Goal: Task Accomplishment & Management: Manage account settings

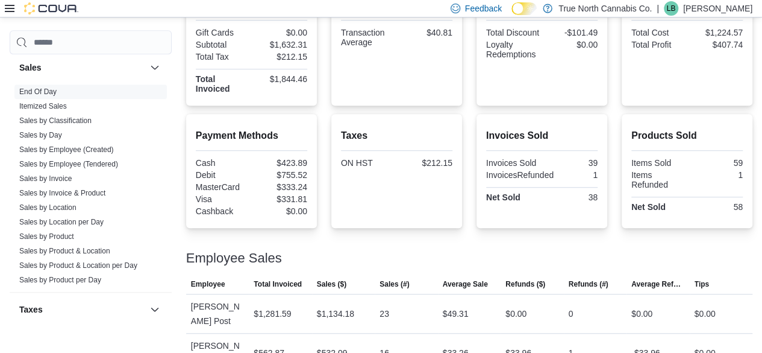
scroll to position [201, 0]
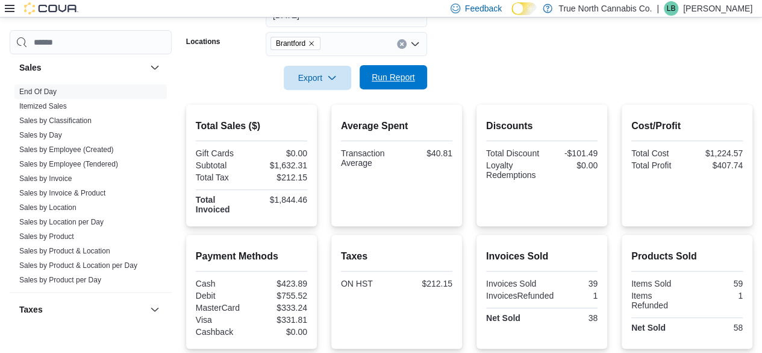
click at [395, 77] on span "Run Report" at bounding box center [393, 77] width 43 height 12
click at [382, 81] on span "Run Report" at bounding box center [393, 77] width 43 height 12
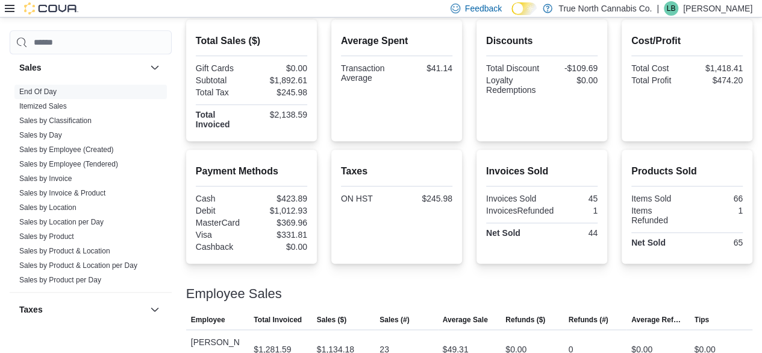
scroll to position [262, 0]
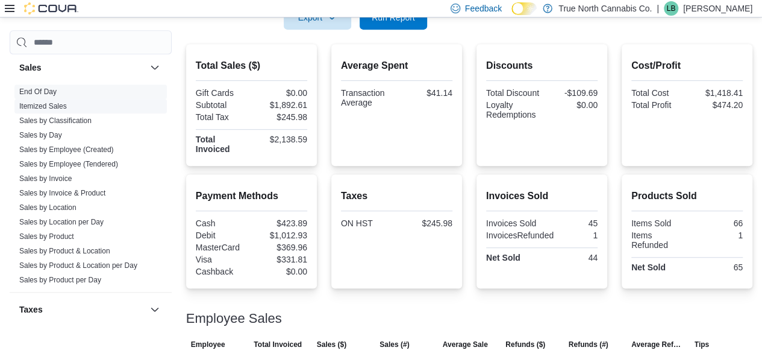
click at [33, 102] on link "Itemized Sales" at bounding box center [43, 106] width 48 height 8
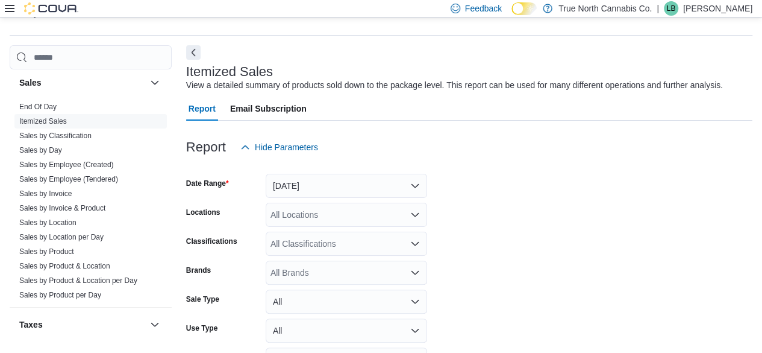
scroll to position [28, 0]
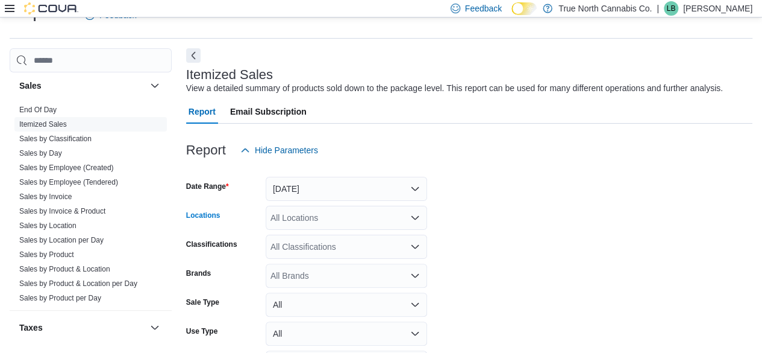
click at [301, 215] on div "All Locations" at bounding box center [346, 217] width 161 height 24
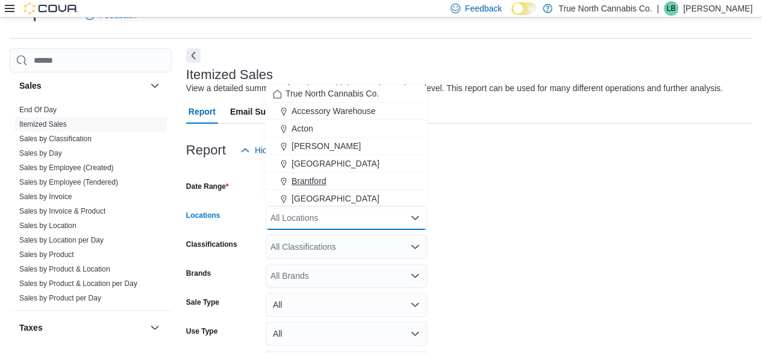
click at [301, 181] on span "Brantford" at bounding box center [309, 181] width 35 height 12
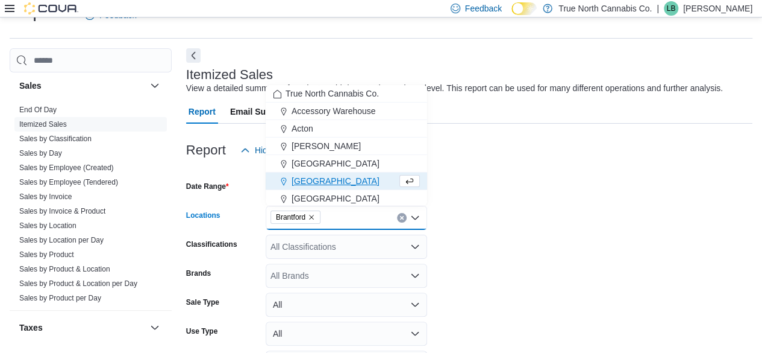
click at [589, 245] on form "Date Range [DATE] Locations [GEOGRAPHIC_DATA] Combo box. Selected. [GEOGRAPHIC_…" at bounding box center [469, 299] width 566 height 275
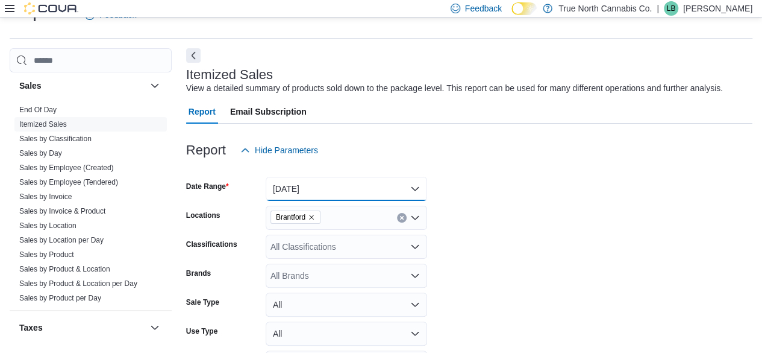
click at [318, 187] on button "[DATE]" at bounding box center [346, 189] width 161 height 24
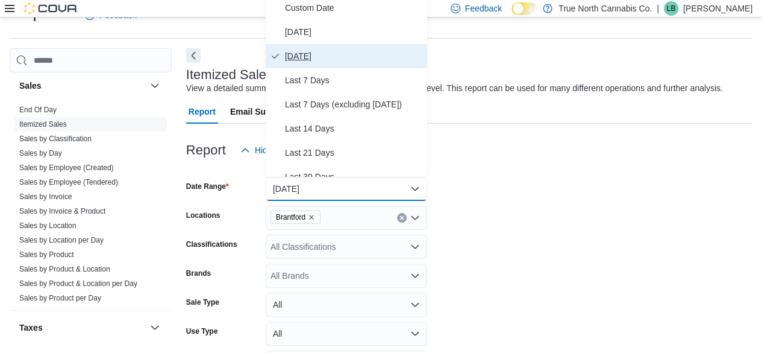
scroll to position [24, 0]
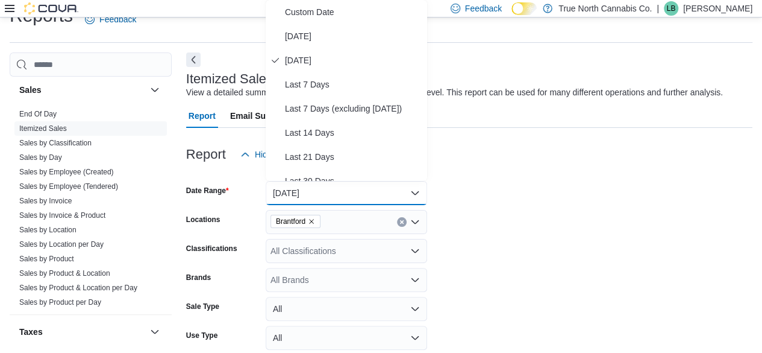
click at [625, 219] on form "Date Range [DATE] Locations [GEOGRAPHIC_DATA] Classifications All Classificatio…" at bounding box center [469, 303] width 566 height 275
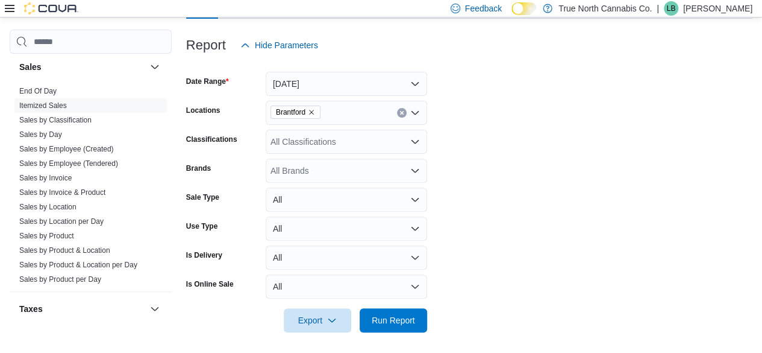
scroll to position [136, 0]
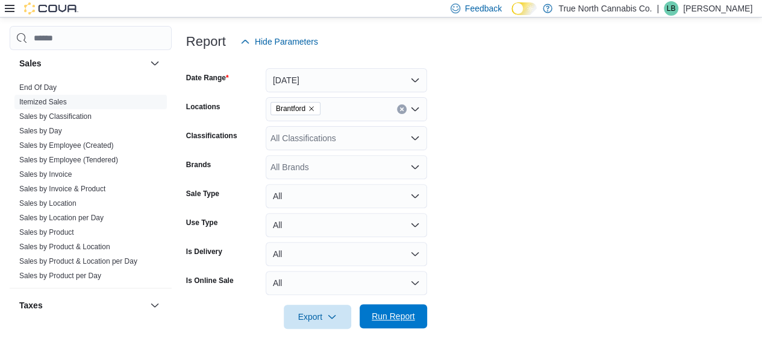
click at [392, 315] on span "Run Report" at bounding box center [393, 316] width 43 height 12
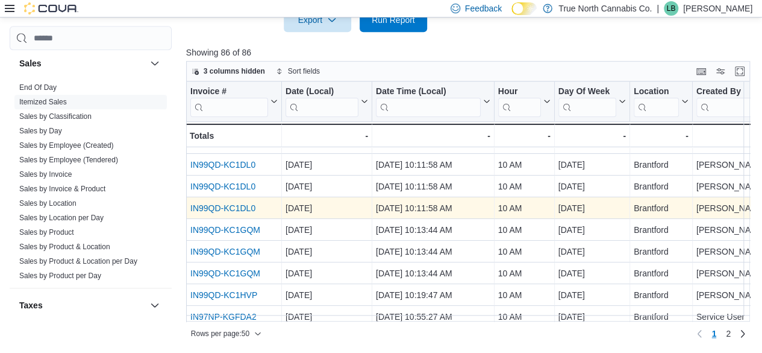
scroll to position [60, 0]
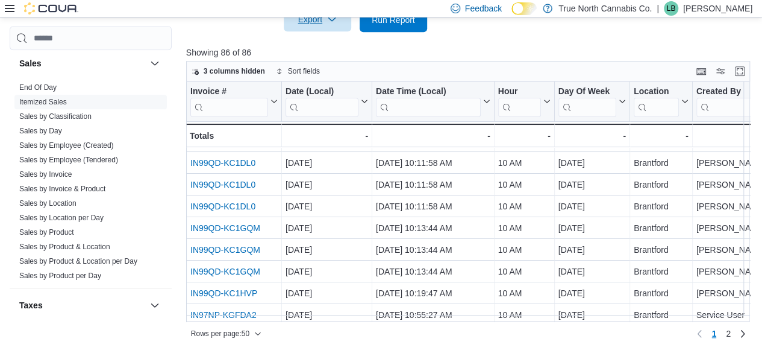
click at [311, 22] on span "Export" at bounding box center [317, 19] width 53 height 24
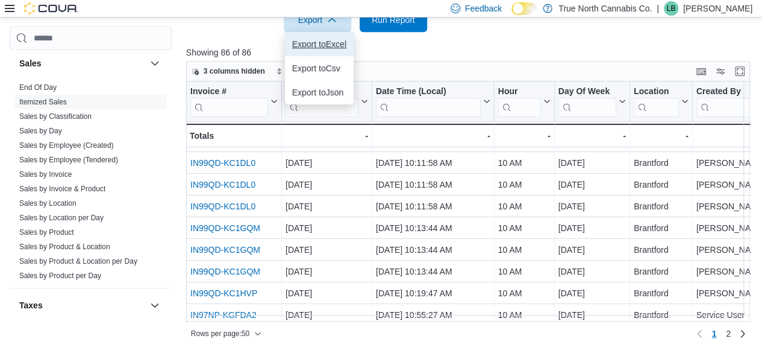
click at [313, 41] on span "Export to Excel" at bounding box center [319, 44] width 54 height 10
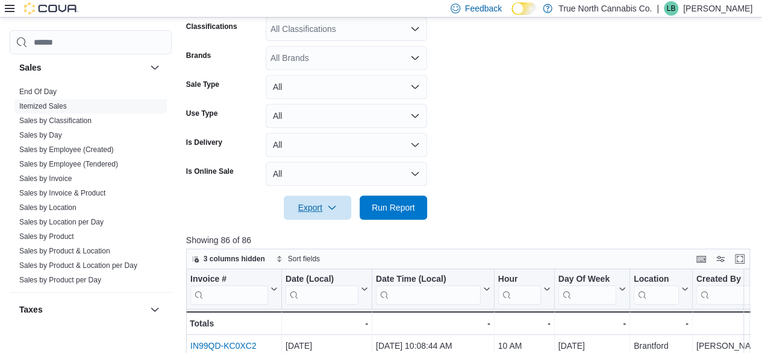
scroll to position [0, 0]
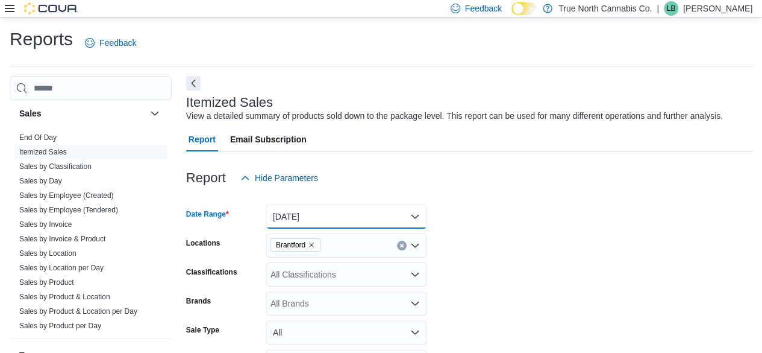
click at [319, 215] on button "[DATE]" at bounding box center [346, 216] width 161 height 24
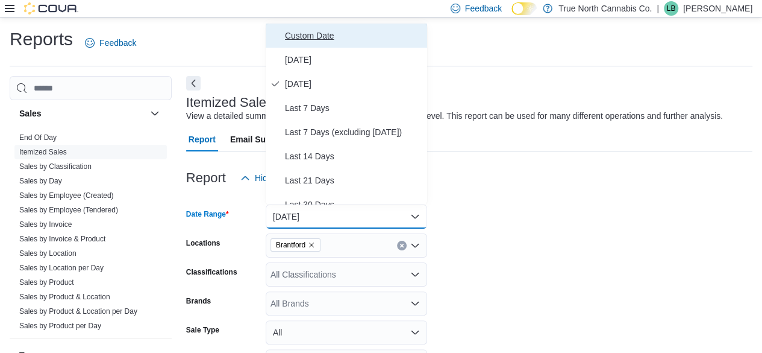
click at [309, 41] on span "Custom Date" at bounding box center [353, 35] width 137 height 14
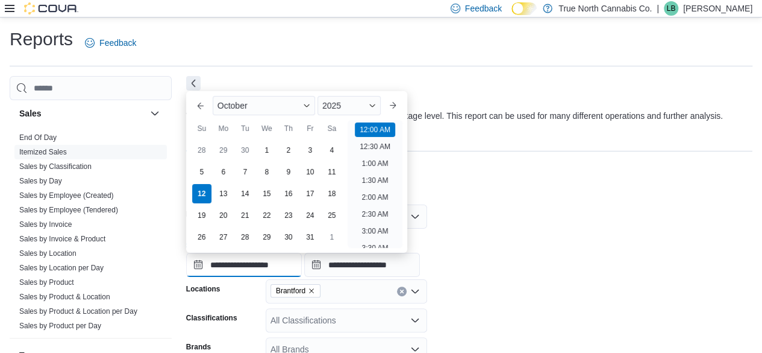
click at [200, 266] on input "**********" at bounding box center [244, 264] width 116 height 24
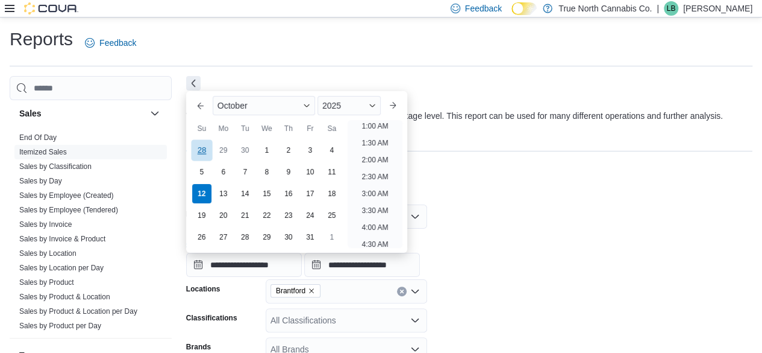
click at [202, 154] on div "28" at bounding box center [201, 150] width 21 height 21
type input "**********"
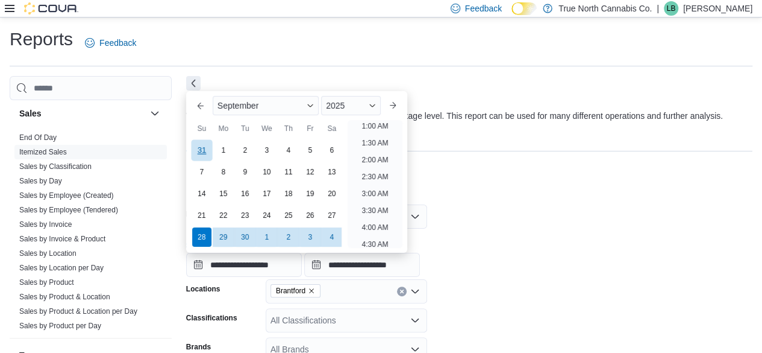
scroll to position [2, 0]
click at [589, 236] on div "**********" at bounding box center [469, 254] width 566 height 46
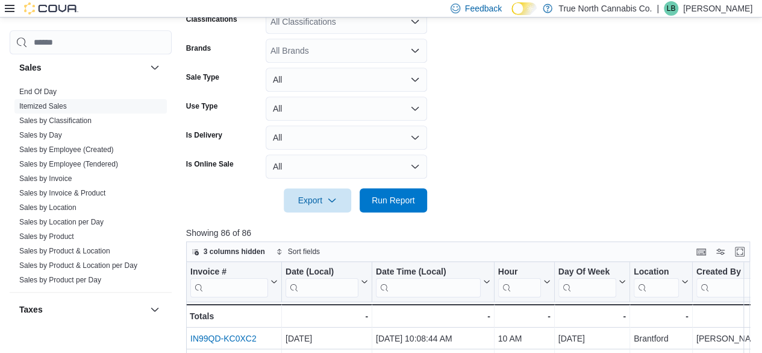
scroll to position [301, 0]
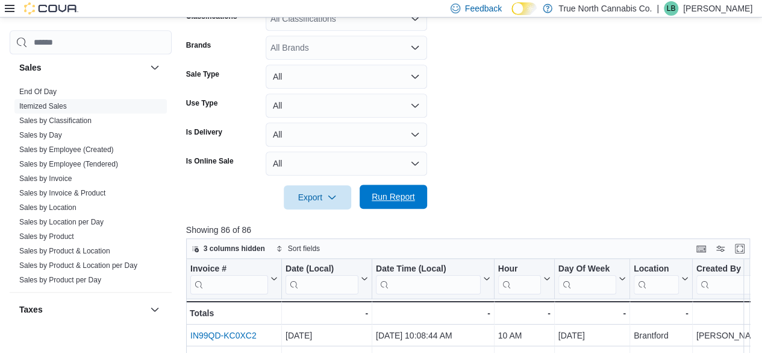
click at [400, 193] on span "Run Report" at bounding box center [393, 196] width 43 height 12
click at [429, 234] on p "Showing 1100 of 1100" at bounding box center [471, 230] width 570 height 12
click at [750, 13] on p "[PERSON_NAME]" at bounding box center [717, 8] width 69 height 14
click at [742, 7] on p "[PERSON_NAME]" at bounding box center [717, 8] width 69 height 14
click at [255, 218] on div at bounding box center [469, 216] width 566 height 14
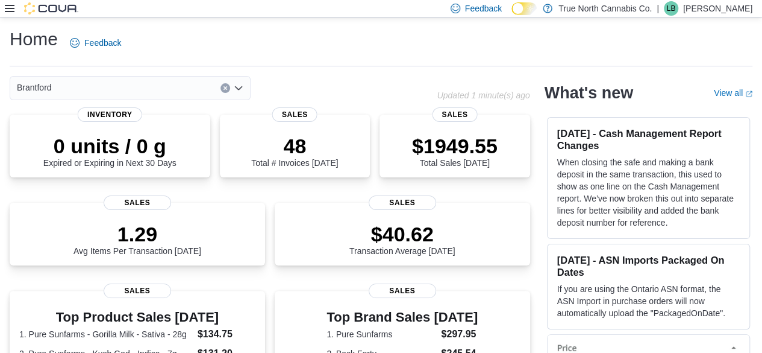
click at [8, 6] on icon at bounding box center [10, 9] width 10 height 10
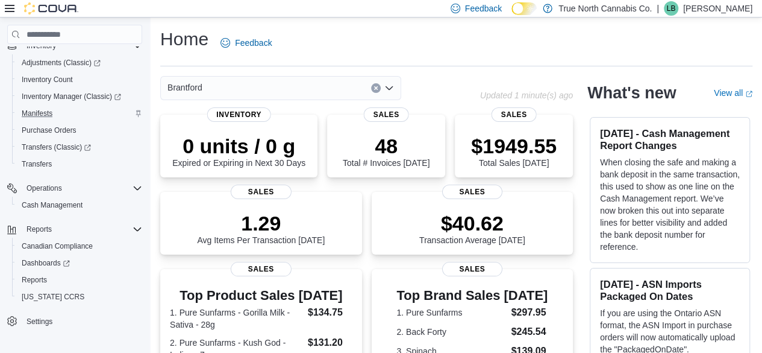
scroll to position [129, 0]
click at [37, 278] on span "Reports" at bounding box center [34, 280] width 25 height 10
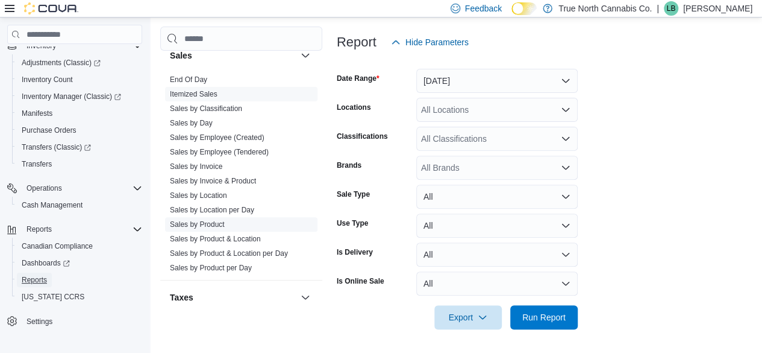
scroll to position [894, 0]
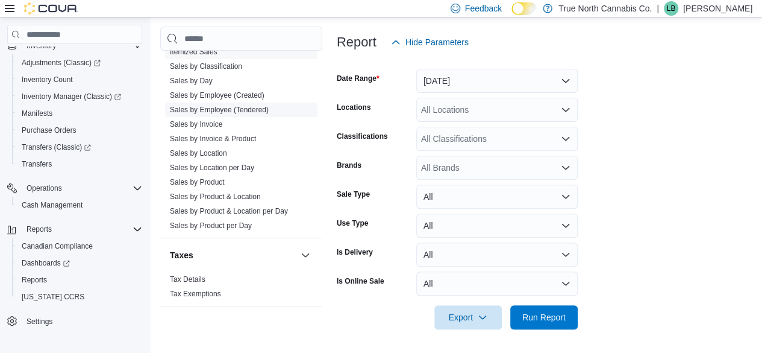
click at [208, 134] on link "Sales by Invoice & Product" at bounding box center [213, 138] width 86 height 8
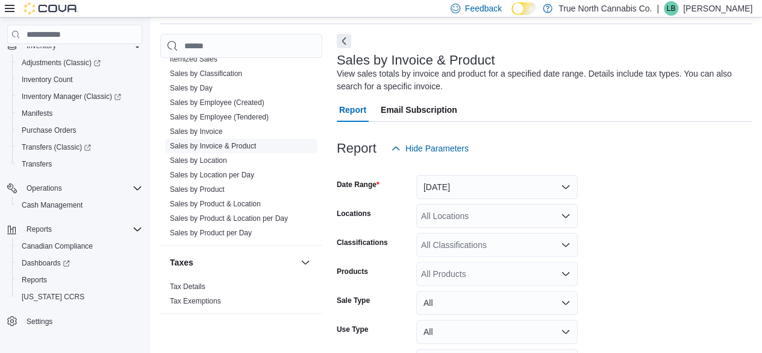
scroll to position [40, 0]
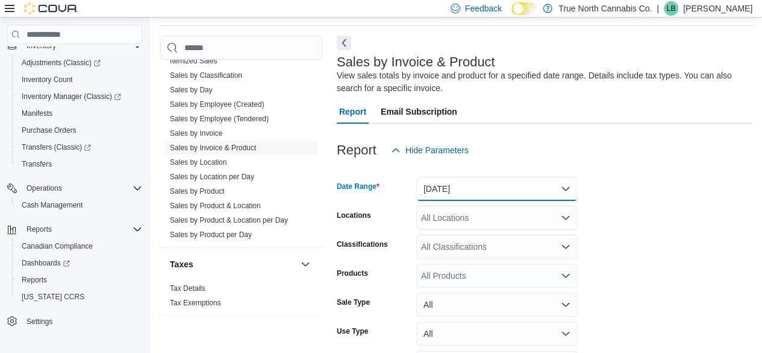
click at [519, 187] on button "[DATE]" at bounding box center [496, 189] width 161 height 24
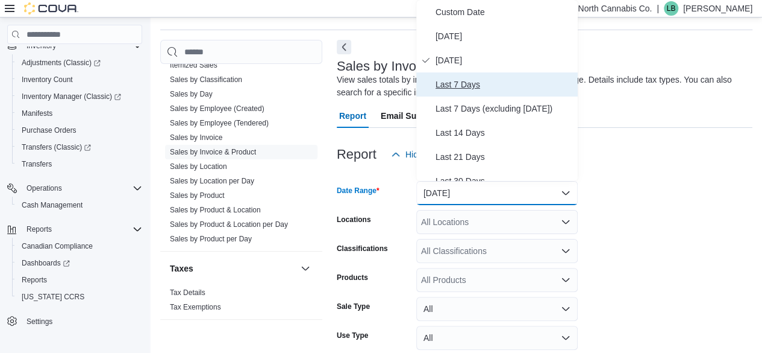
click at [488, 80] on span "Last 7 Days" at bounding box center [504, 84] width 137 height 14
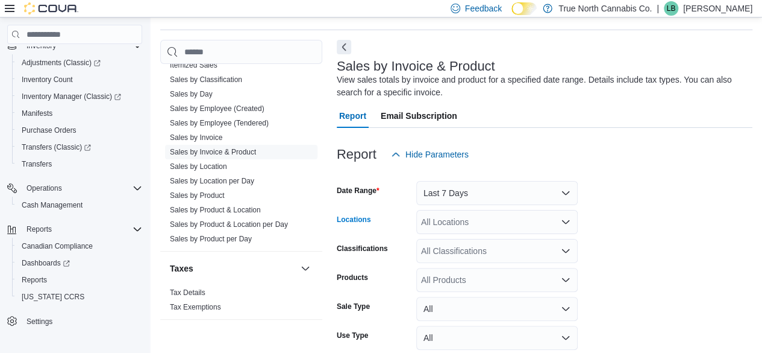
click at [486, 224] on div "All Locations" at bounding box center [496, 222] width 161 height 24
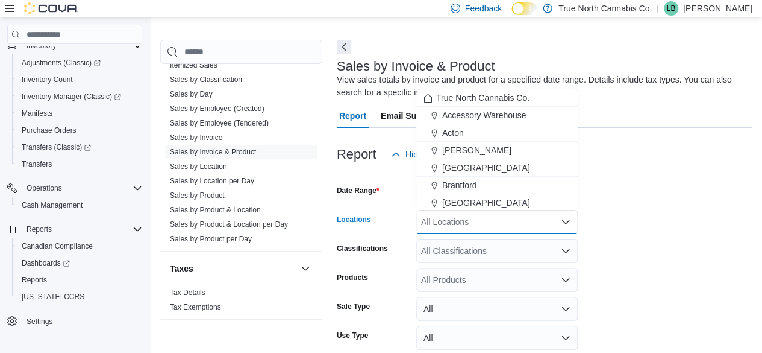
click at [466, 183] on span "Brantford" at bounding box center [459, 185] width 35 height 12
click at [644, 184] on form "Date Range Last 7 Days Locations Brantford Combo box. Selected. Brantford. Pres…" at bounding box center [545, 318] width 416 height 304
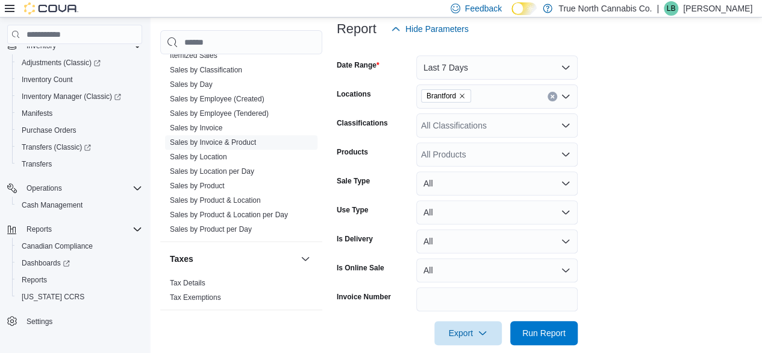
scroll to position [177, 0]
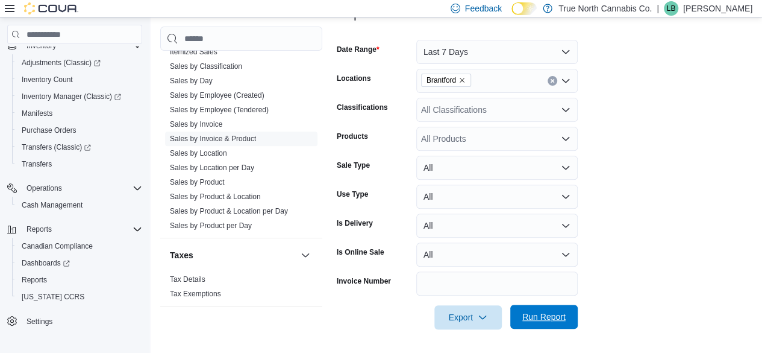
click at [527, 309] on span "Run Report" at bounding box center [544, 316] width 53 height 24
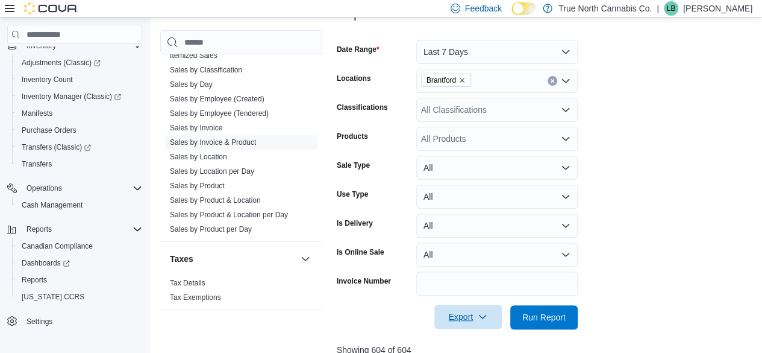
click at [463, 313] on span "Export" at bounding box center [468, 316] width 53 height 24
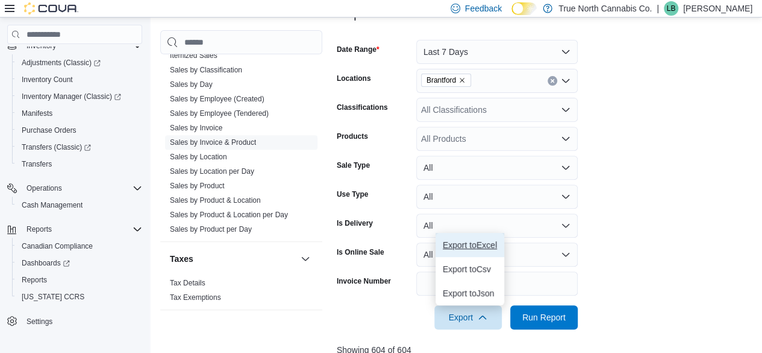
click at [477, 240] on span "Export to Excel" at bounding box center [470, 245] width 54 height 10
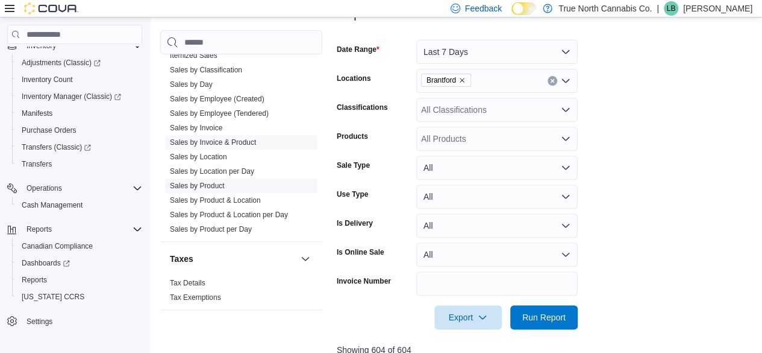
click at [200, 183] on link "Sales by Product" at bounding box center [197, 185] width 55 height 8
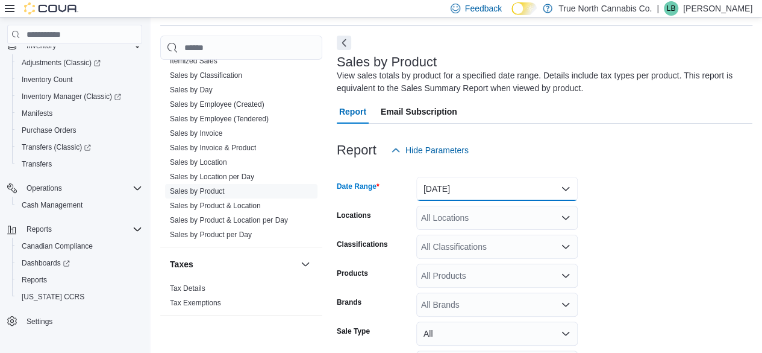
click at [486, 180] on button "[DATE]" at bounding box center [496, 189] width 161 height 24
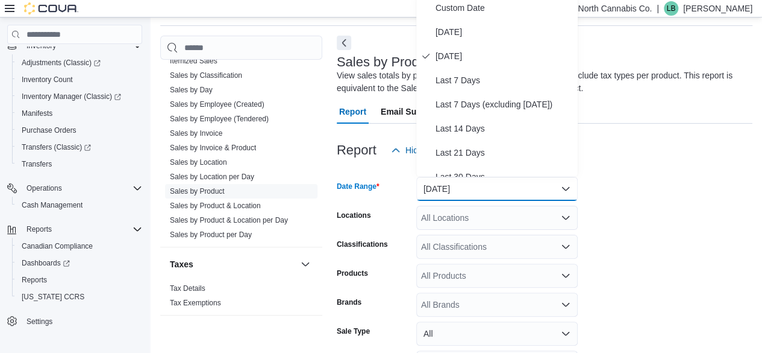
scroll to position [36, 0]
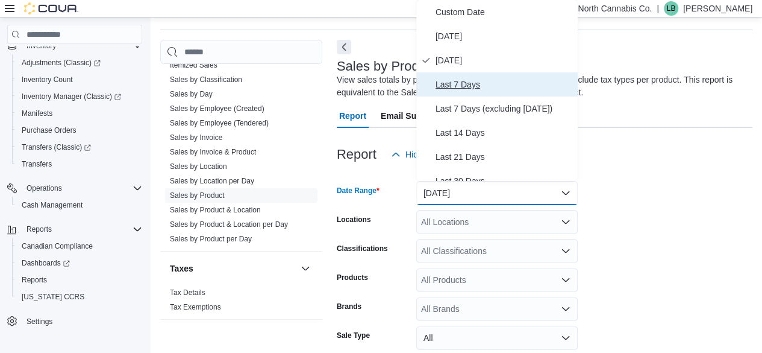
click at [460, 86] on span "Last 7 Days" at bounding box center [504, 84] width 137 height 14
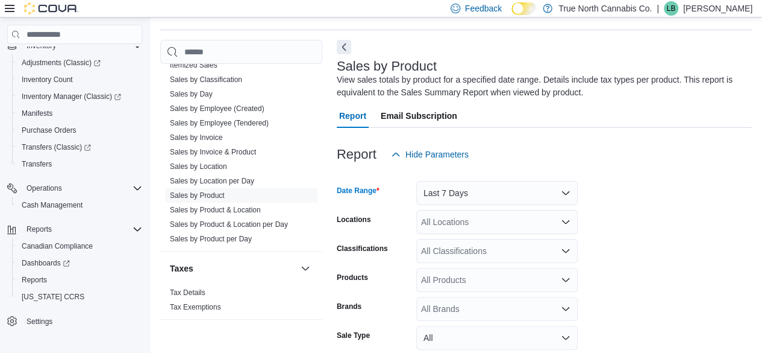
click at [465, 221] on div "All Locations" at bounding box center [496, 222] width 161 height 24
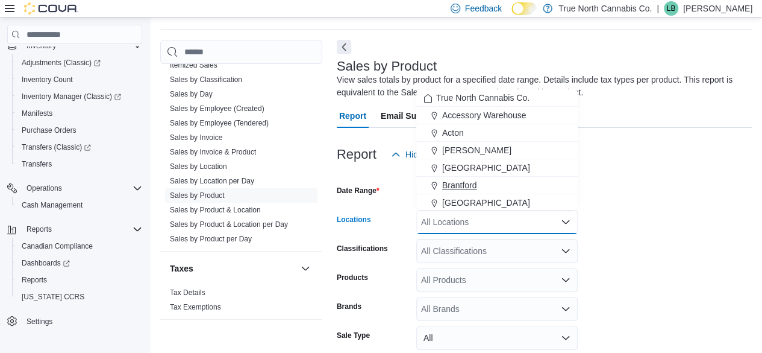
click at [450, 181] on span "Brantford" at bounding box center [459, 185] width 35 height 12
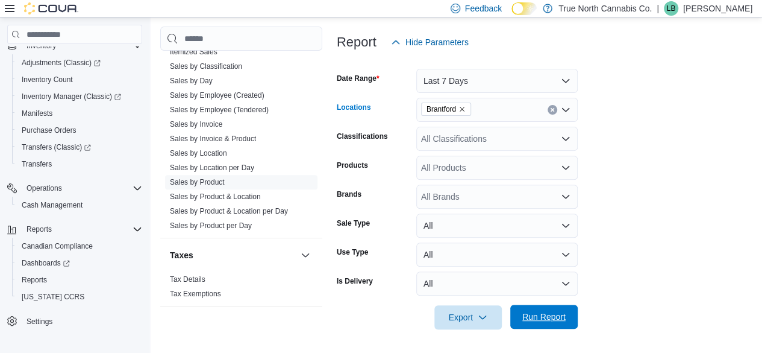
click at [522, 320] on span "Run Report" at bounding box center [544, 316] width 53 height 24
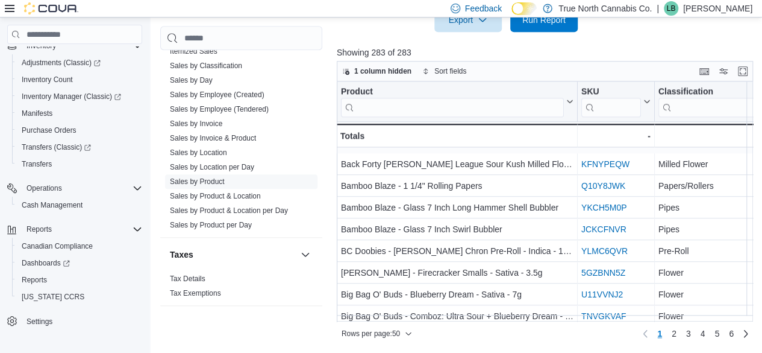
scroll to position [783, 0]
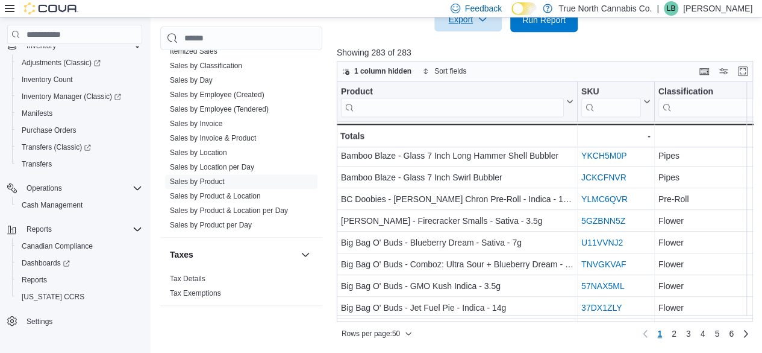
click at [470, 24] on span "Export" at bounding box center [468, 19] width 53 height 24
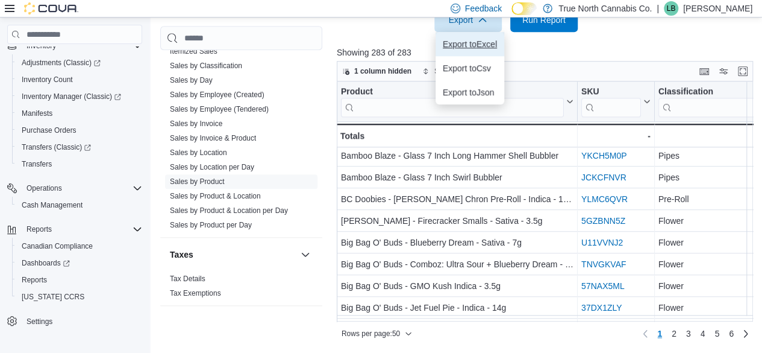
click at [463, 45] on span "Export to Excel" at bounding box center [470, 44] width 54 height 10
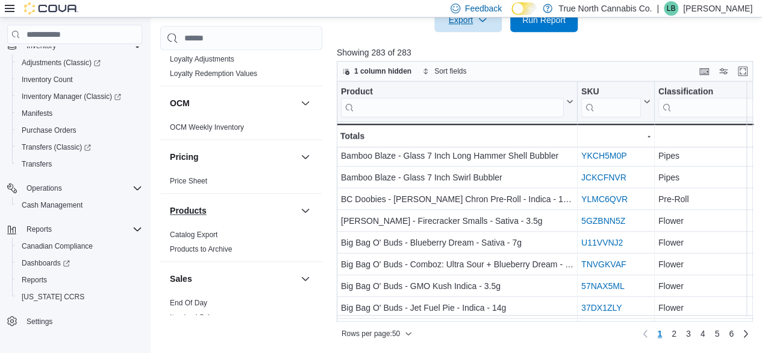
scroll to position [653, 0]
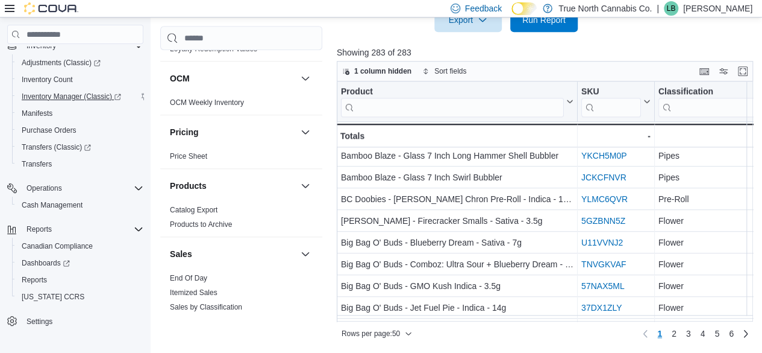
drag, startPoint x: 178, startPoint y: 275, endPoint x: 85, endPoint y: 96, distance: 202.4
click at [178, 275] on link "End Of Day" at bounding box center [188, 278] width 37 height 8
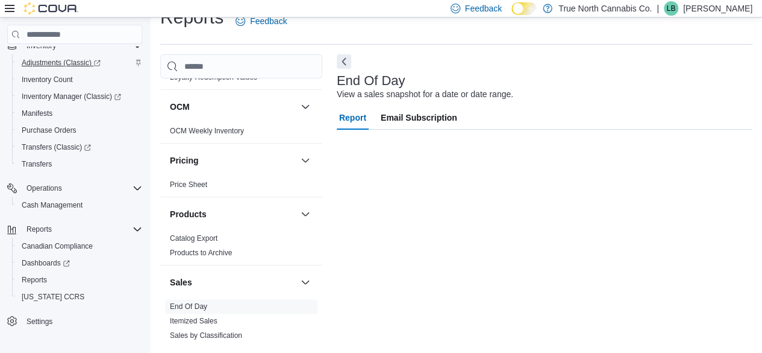
scroll to position [22, 0]
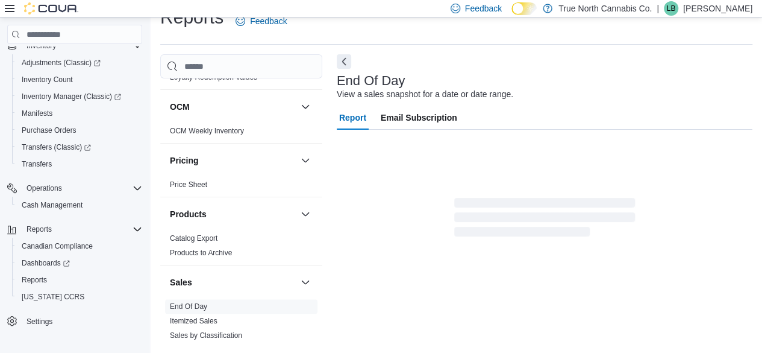
click at [11, 8] on icon at bounding box center [10, 8] width 10 height 7
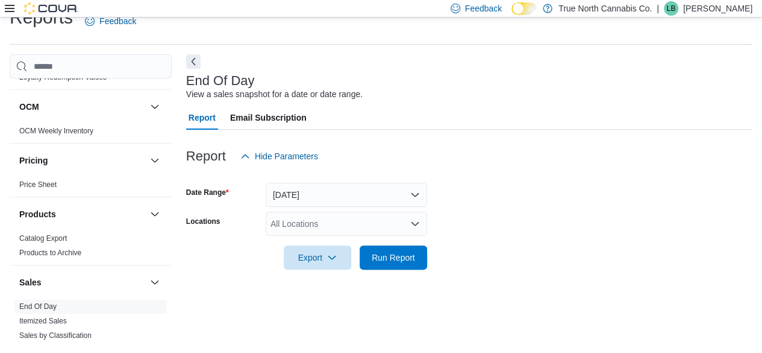
click at [309, 222] on div "All Locations" at bounding box center [346, 224] width 161 height 24
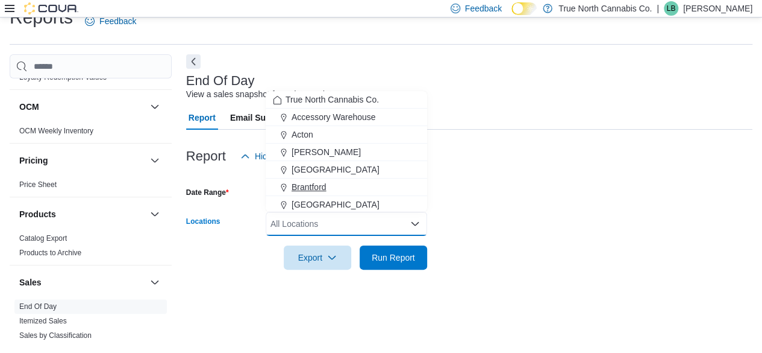
click at [310, 187] on span "Brantford" at bounding box center [309, 187] width 35 height 12
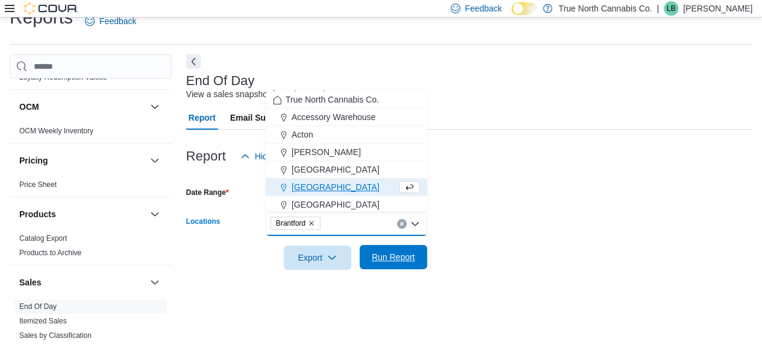
click at [404, 255] on span "Run Report" at bounding box center [393, 257] width 43 height 12
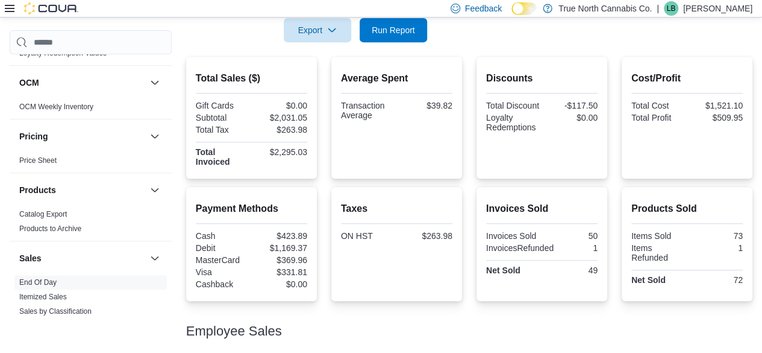
scroll to position [322, 0]
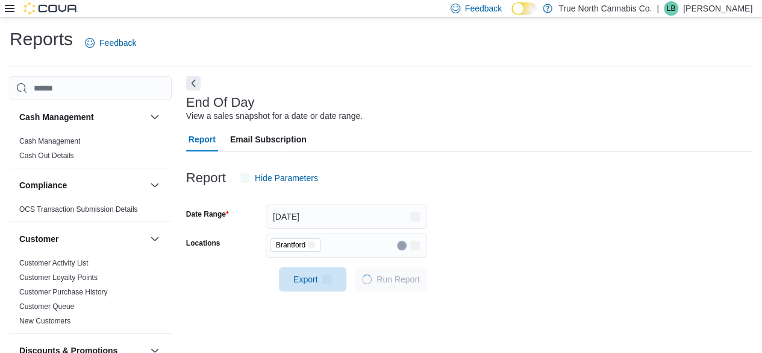
scroll to position [22, 0]
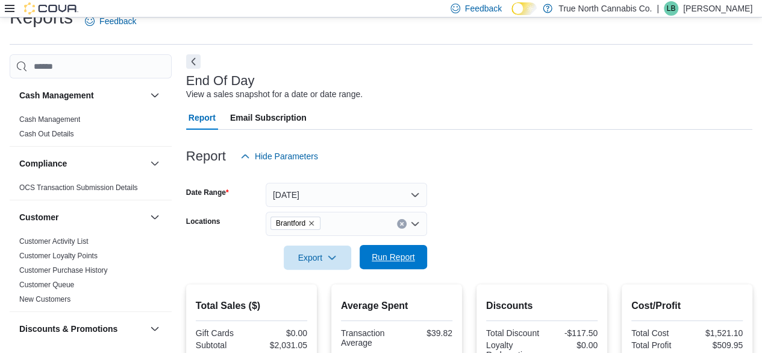
click at [382, 262] on span "Run Report" at bounding box center [393, 257] width 43 height 12
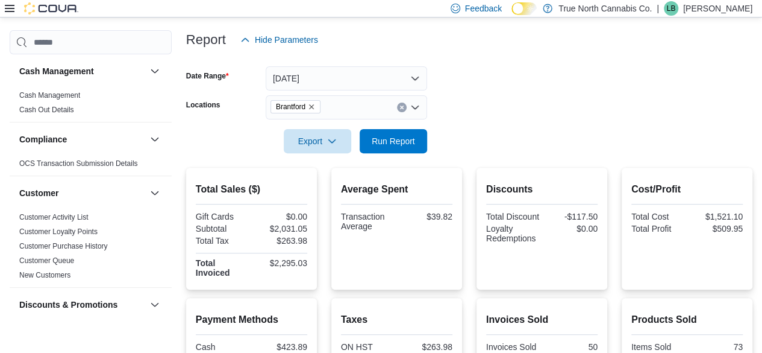
scroll to position [142, 0]
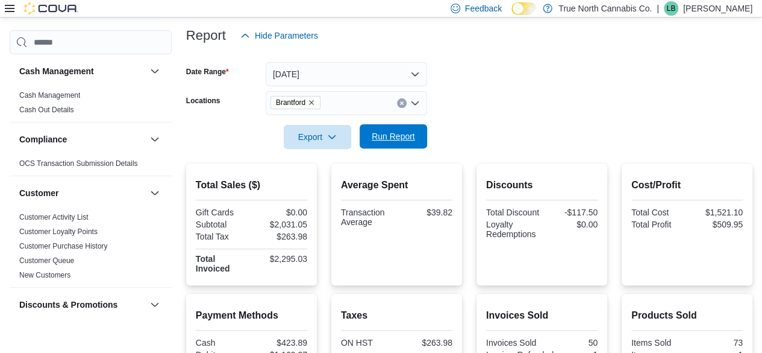
click at [383, 135] on span "Run Report" at bounding box center [393, 136] width 43 height 12
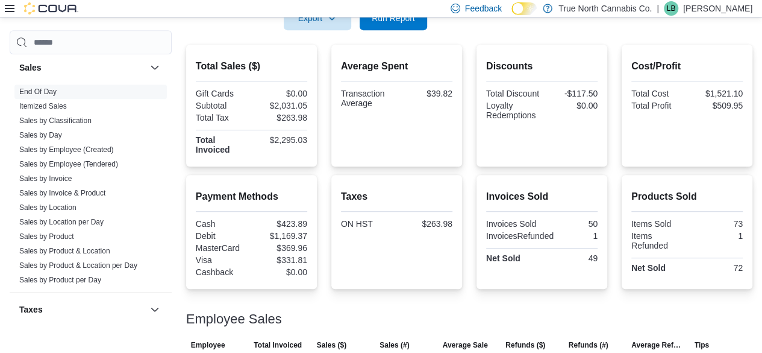
scroll to position [322, 0]
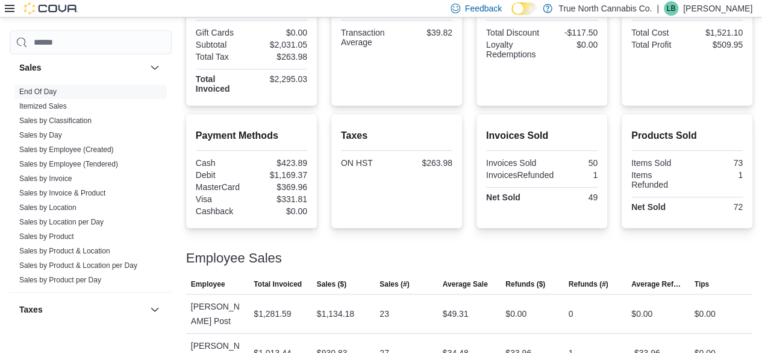
click at [568, 268] on div at bounding box center [469, 270] width 566 height 10
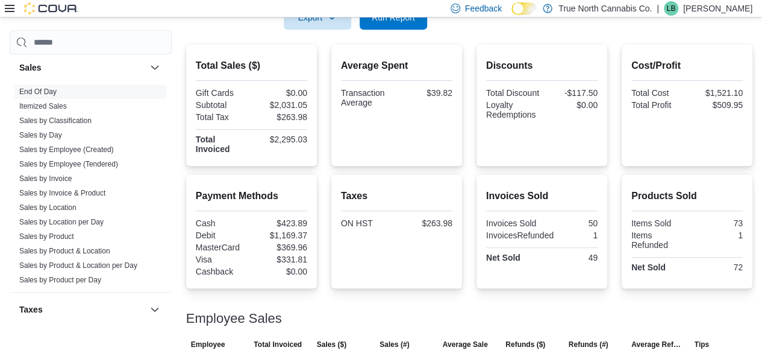
scroll to position [201, 0]
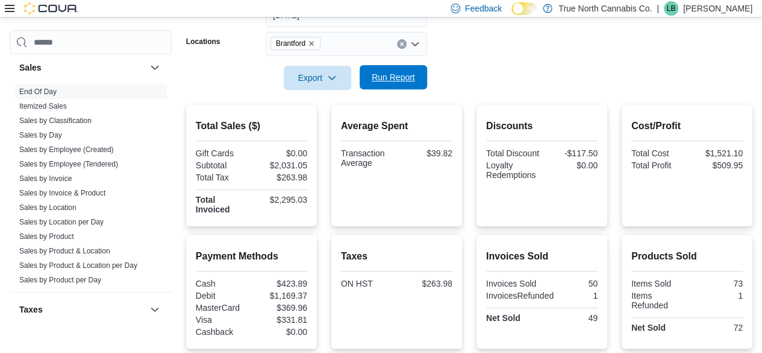
click at [381, 79] on span "Run Report" at bounding box center [393, 77] width 43 height 12
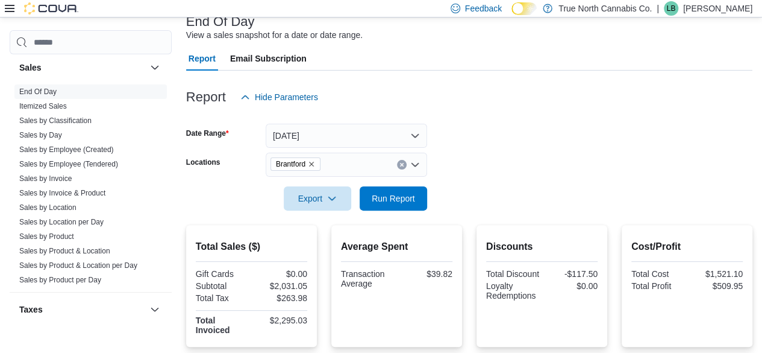
scroll to position [141, 0]
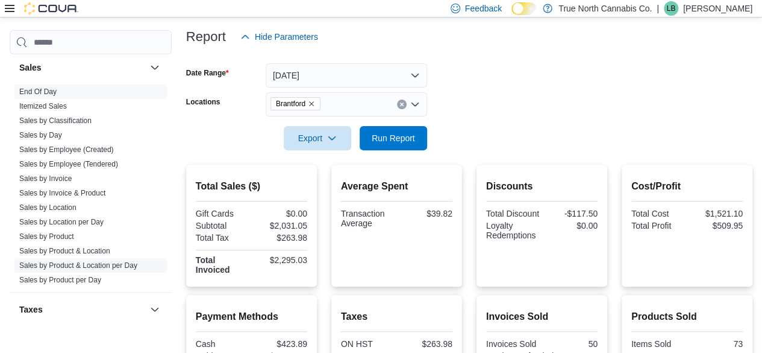
click at [44, 180] on div "Sales End Of Day Itemized Sales Sales by Classification Sales by Day Sales by E…" at bounding box center [91, 171] width 162 height 242
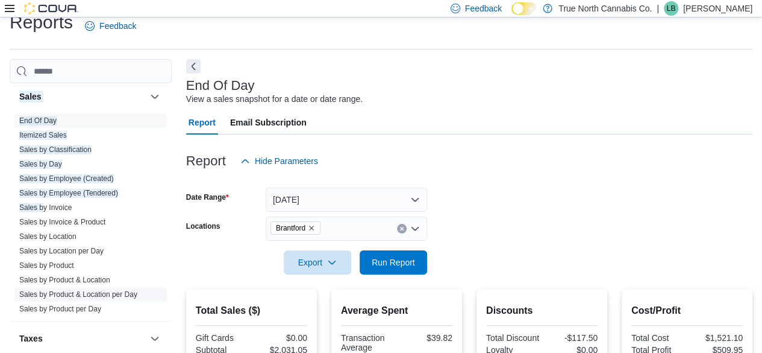
scroll to position [0, 0]
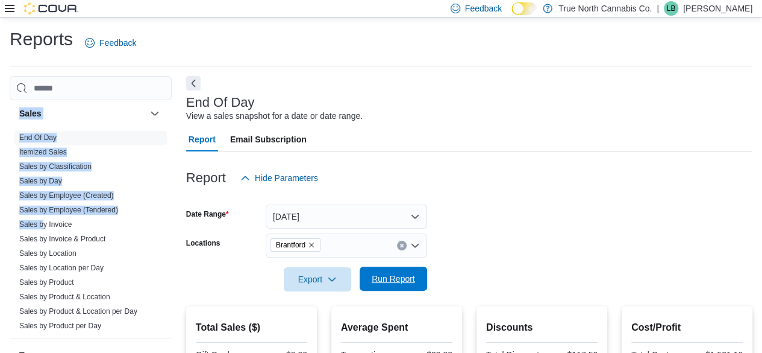
click at [412, 275] on span "Run Report" at bounding box center [393, 278] width 43 height 12
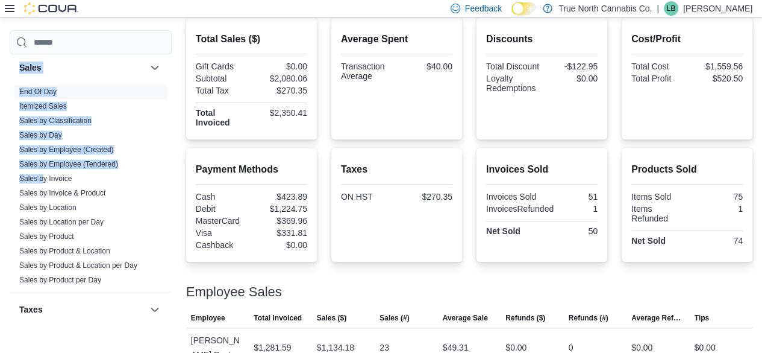
scroll to position [262, 0]
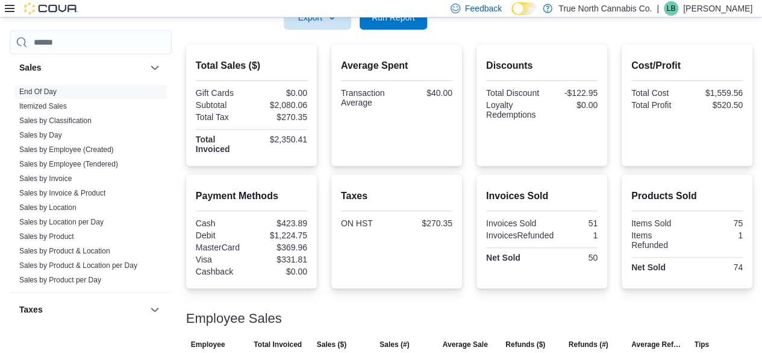
drag, startPoint x: 489, startPoint y: 297, endPoint x: 489, endPoint y: 286, distance: 10.8
click at [489, 297] on div at bounding box center [469, 303] width 566 height 14
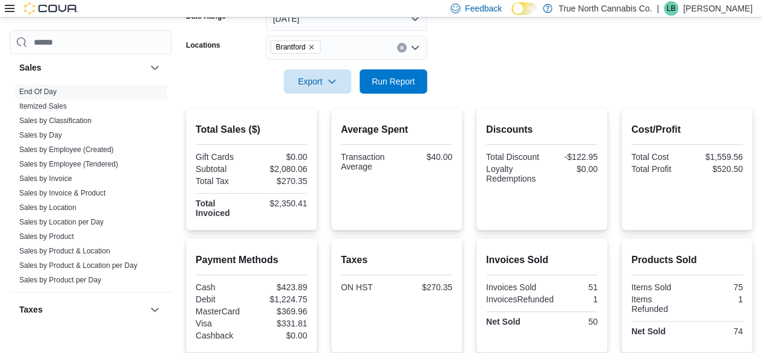
scroll to position [141, 0]
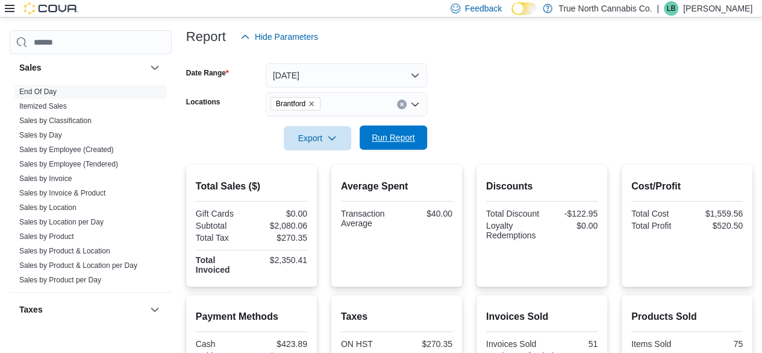
click at [387, 136] on span "Run Report" at bounding box center [393, 137] width 43 height 12
click at [632, 26] on div "Report Hide Parameters" at bounding box center [469, 37] width 566 height 24
click at [9, 8] on icon at bounding box center [10, 8] width 10 height 7
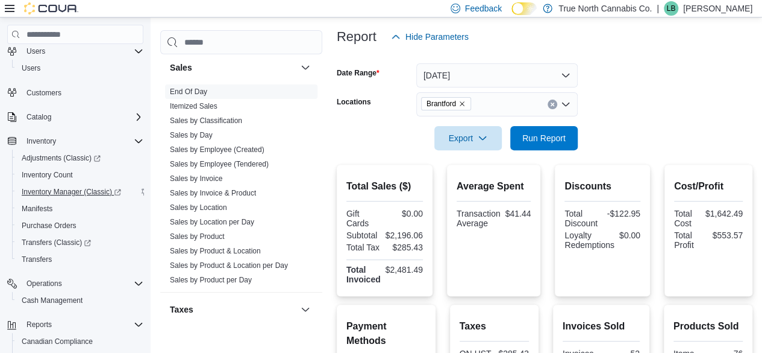
scroll to position [60, 0]
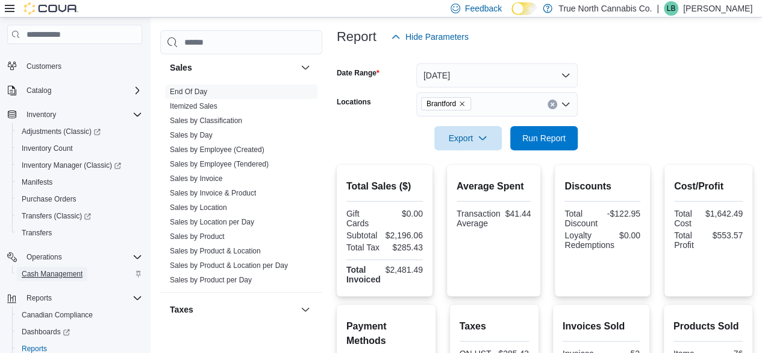
click at [43, 272] on span "Cash Management" at bounding box center [52, 274] width 61 height 10
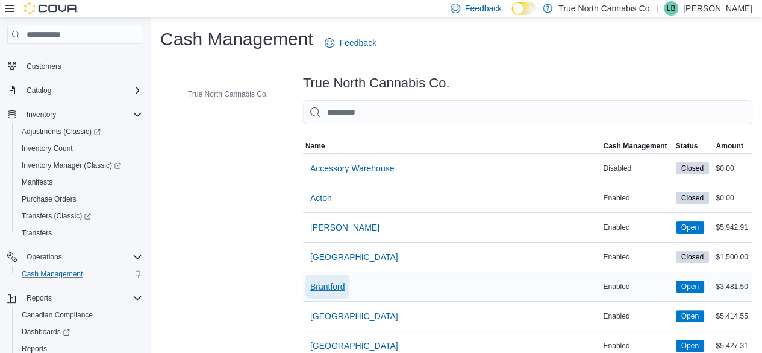
click at [322, 280] on span "Brantford" at bounding box center [327, 286] width 35 height 12
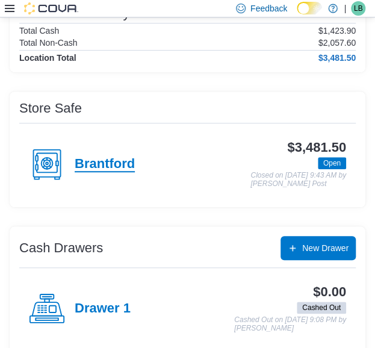
click at [78, 157] on h4 "Brantford" at bounding box center [105, 165] width 60 height 16
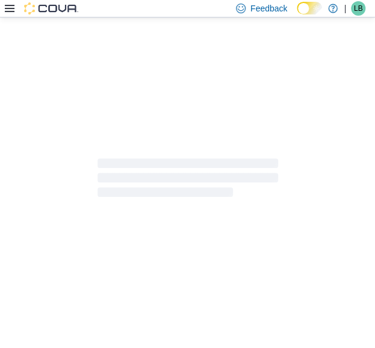
scroll to position [121, 0]
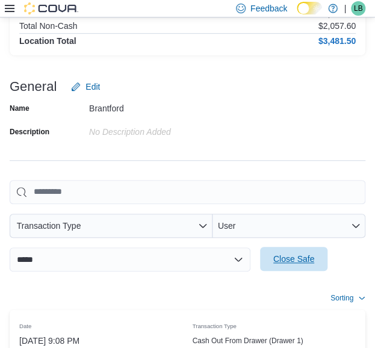
click at [283, 265] on span "Close Safe" at bounding box center [294, 259] width 53 height 24
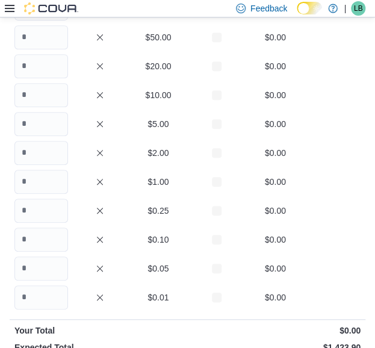
scroll to position [47, 0]
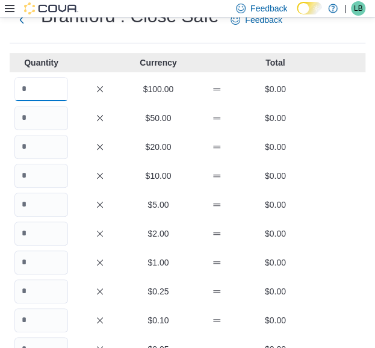
click at [36, 93] on input "Quantity" at bounding box center [41, 89] width 54 height 24
type input "*"
type input "**"
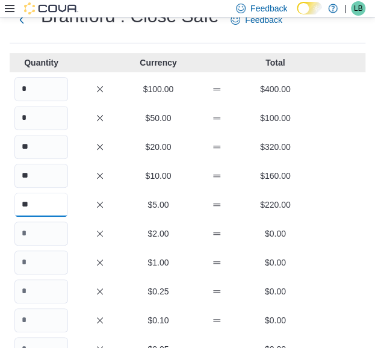
type input "**"
type input "***"
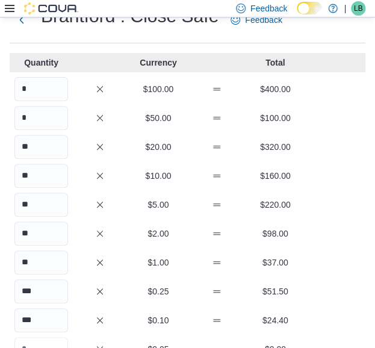
scroll to position [60, 0]
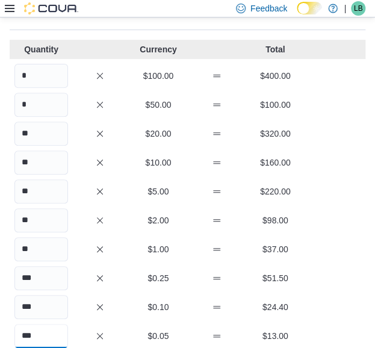
type input "***"
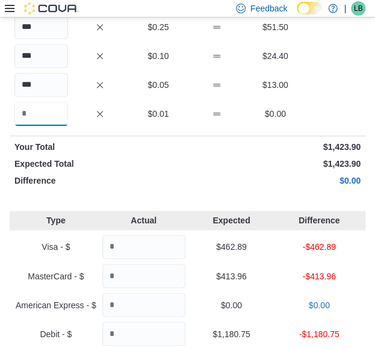
scroll to position [371, 0]
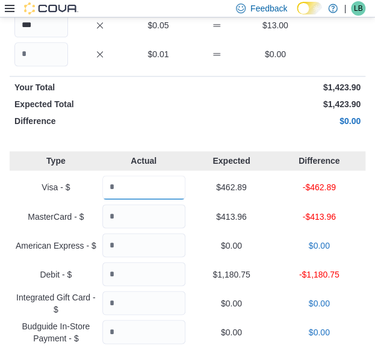
click at [174, 187] on input "Quantity" at bounding box center [143, 187] width 83 height 24
type input "******"
click at [140, 216] on input "Quantity" at bounding box center [143, 216] width 83 height 24
type input "******"
click at [115, 280] on input "Quantity" at bounding box center [143, 274] width 83 height 24
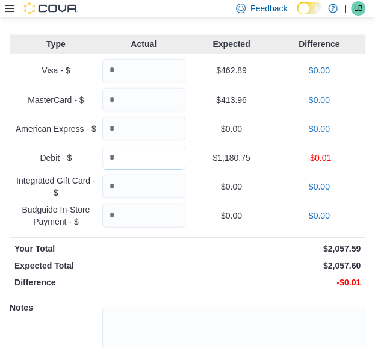
scroll to position [583, 0]
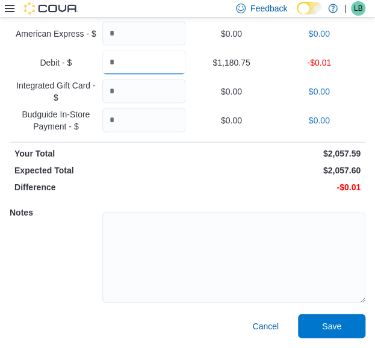
type input "*******"
click at [160, 235] on textarea at bounding box center [233, 258] width 263 height 90
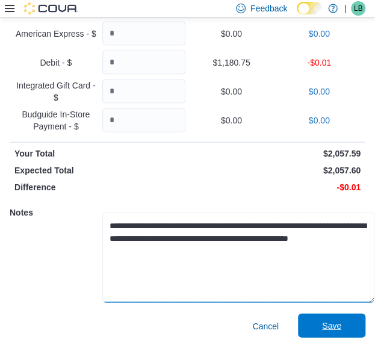
type textarea "**********"
click at [342, 328] on span "Save" at bounding box center [331, 326] width 19 height 12
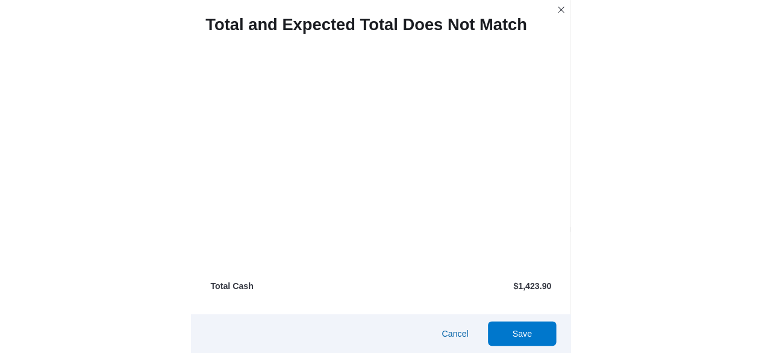
scroll to position [0, 0]
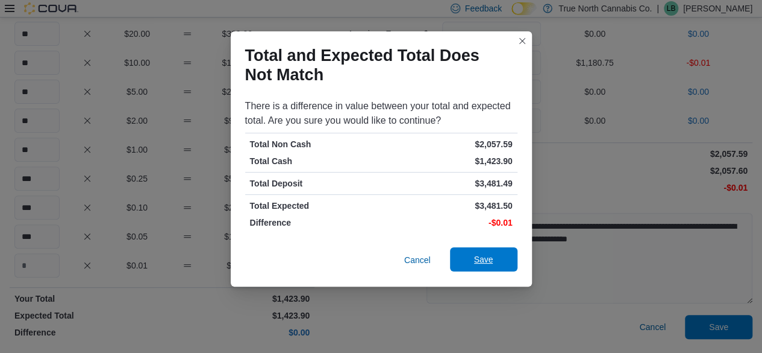
click at [475, 251] on span "Save" at bounding box center [483, 259] width 53 height 24
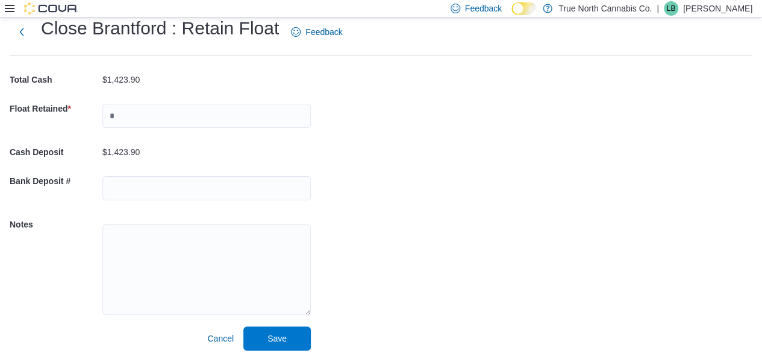
scroll to position [40, 0]
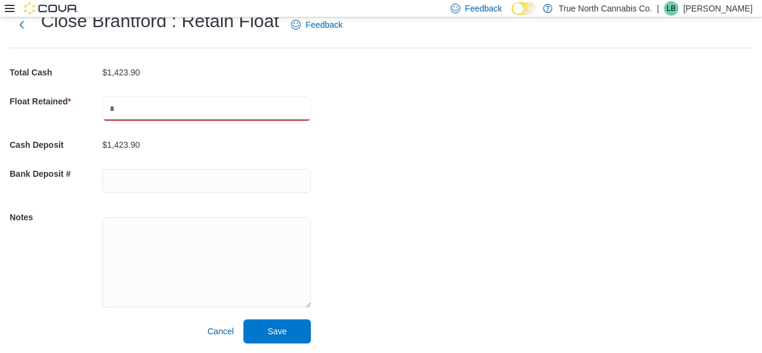
drag, startPoint x: 139, startPoint y: 108, endPoint x: 89, endPoint y: 110, distance: 49.4
click at [89, 110] on div "Float Retained *" at bounding box center [160, 108] width 301 height 43
type input "****"
click at [420, 189] on div "Cash Management Brantford Close Safe Retain Float Close Brantford : Retain Floa…" at bounding box center [381, 165] width 762 height 375
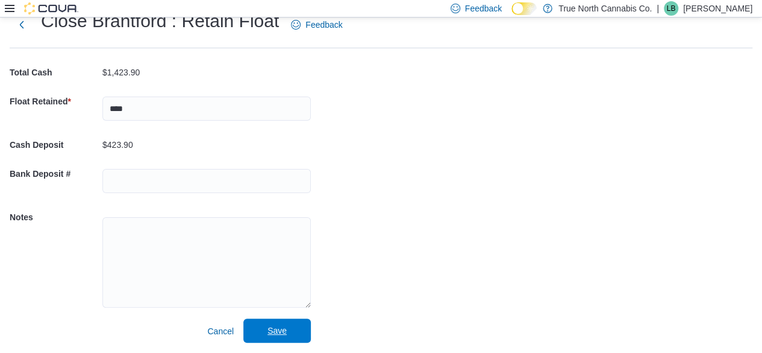
click at [274, 326] on span "Save" at bounding box center [277, 330] width 19 height 12
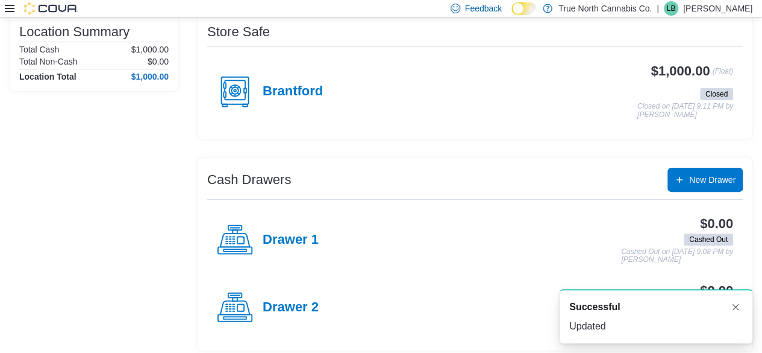
scroll to position [108, 0]
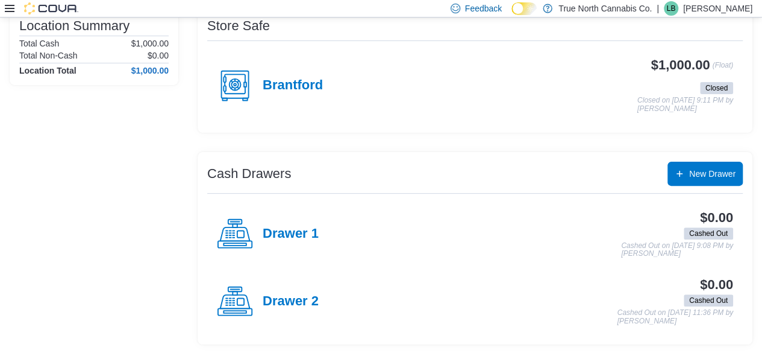
click at [19, 9] on div at bounding box center [42, 8] width 74 height 12
click at [4, 10] on div "Feedback Dark Mode True North Cannabis Co. | LB Lori Burns" at bounding box center [381, 8] width 762 height 17
click at [8, 8] on icon at bounding box center [10, 9] width 10 height 10
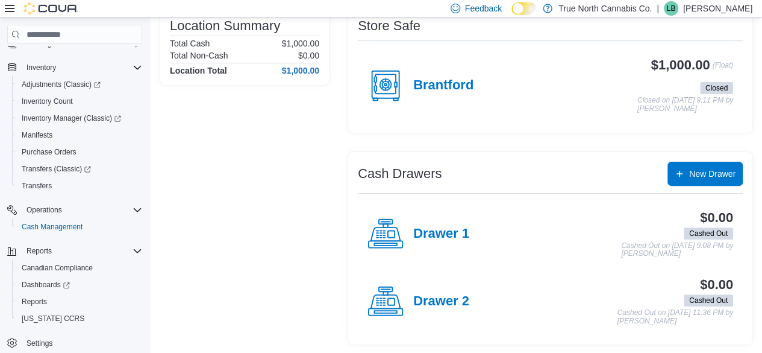
scroll to position [129, 0]
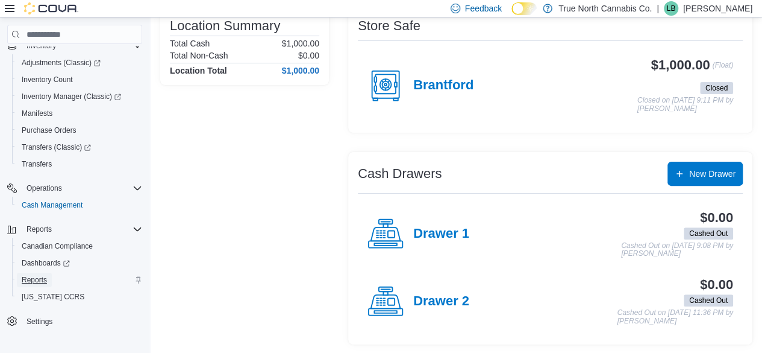
click at [39, 275] on span "Reports" at bounding box center [34, 280] width 25 height 10
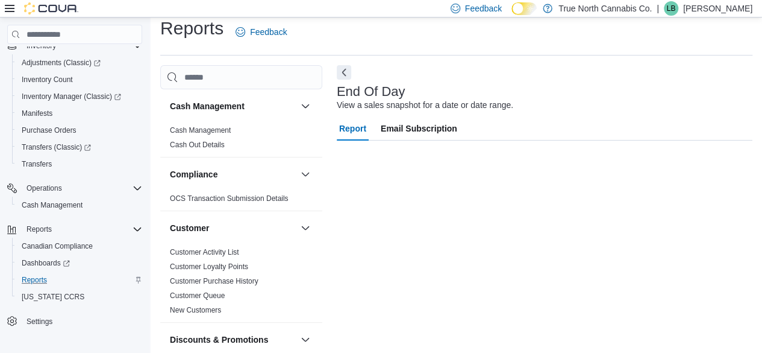
scroll to position [22, 0]
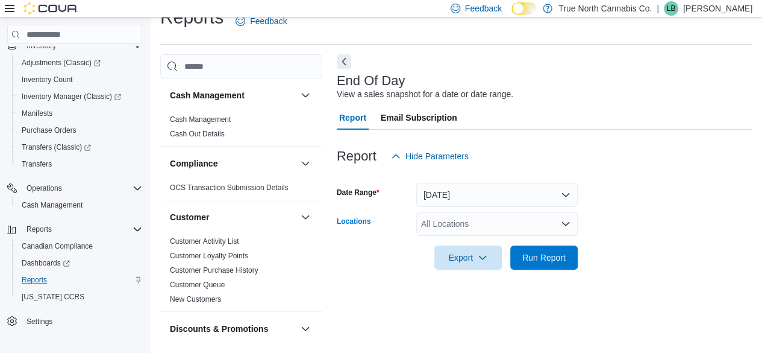
click at [441, 225] on div "All Locations" at bounding box center [496, 224] width 161 height 24
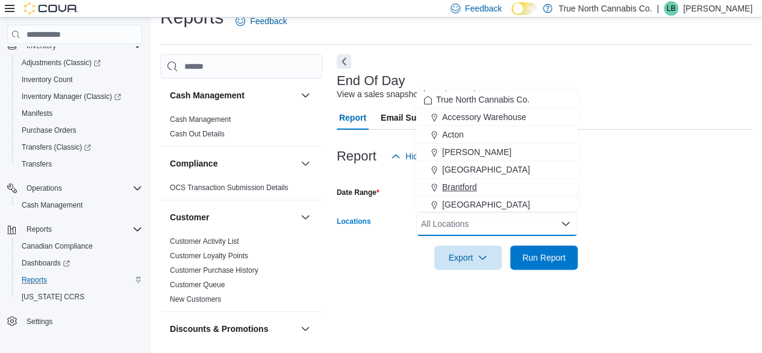
click at [465, 182] on span "Brantford" at bounding box center [459, 187] width 35 height 12
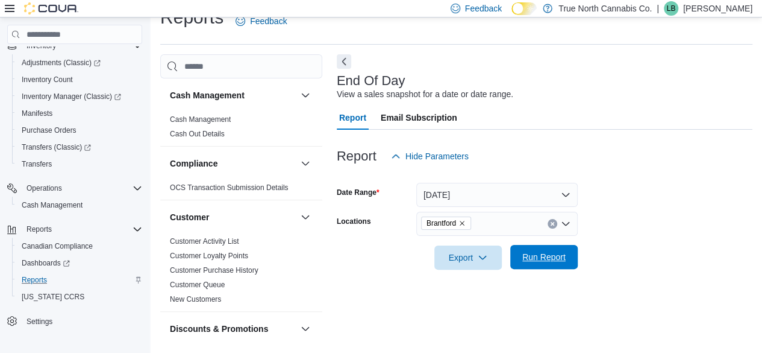
click at [527, 249] on span "Run Report" at bounding box center [544, 257] width 53 height 24
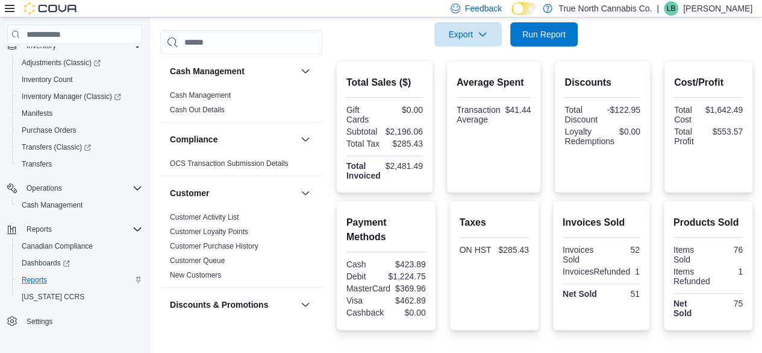
scroll to position [263, 0]
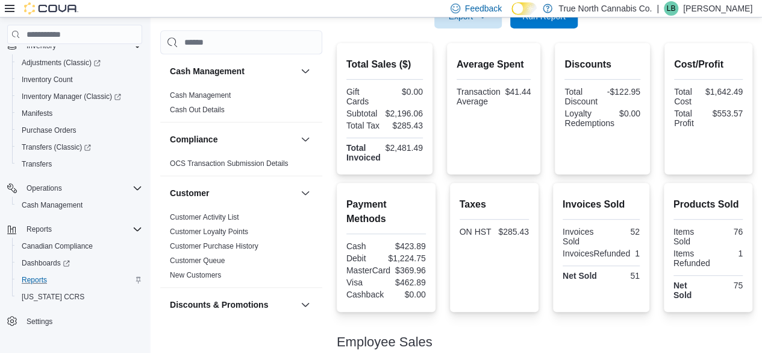
click at [728, 7] on p "[PERSON_NAME]" at bounding box center [717, 8] width 69 height 14
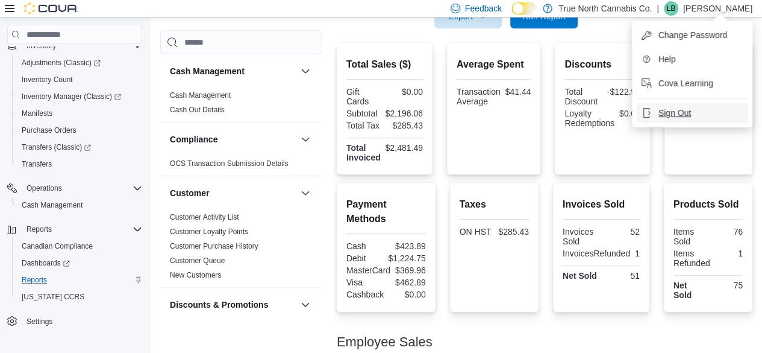
click at [679, 115] on span "Sign Out" at bounding box center [675, 113] width 33 height 12
